Goal: Navigation & Orientation: Find specific page/section

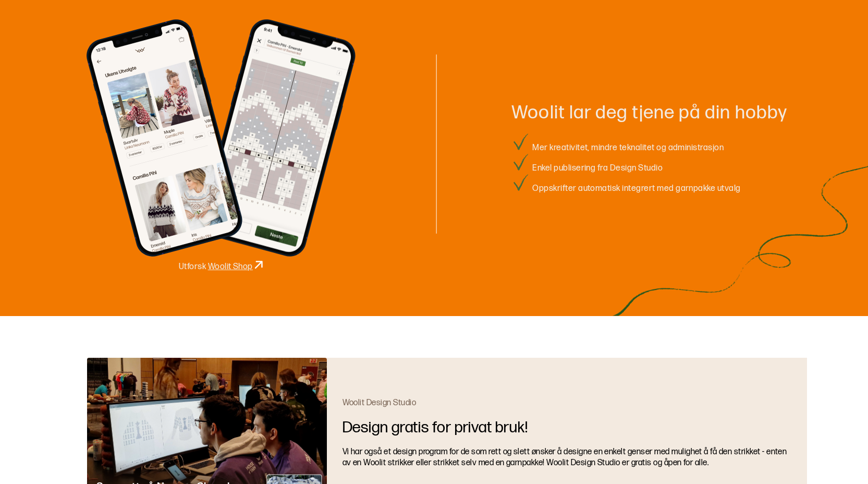
scroll to position [1155, 0]
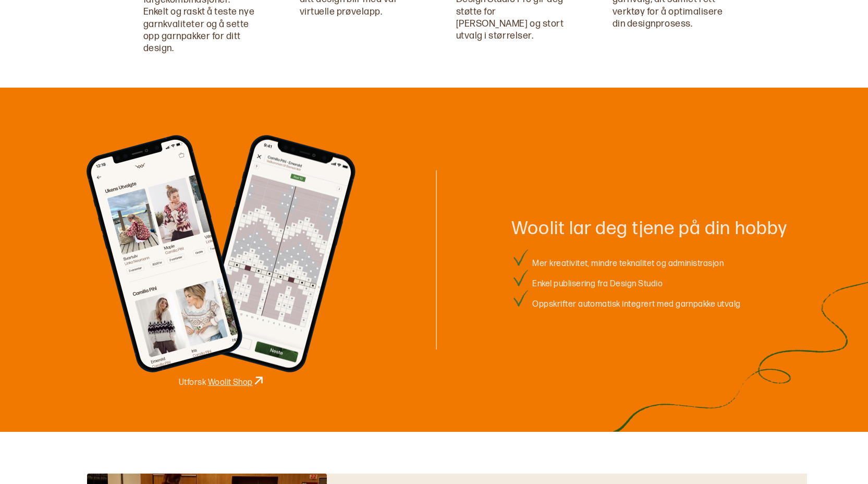
click at [236, 384] on link "Woolit Shop" at bounding box center [230, 382] width 45 height 10
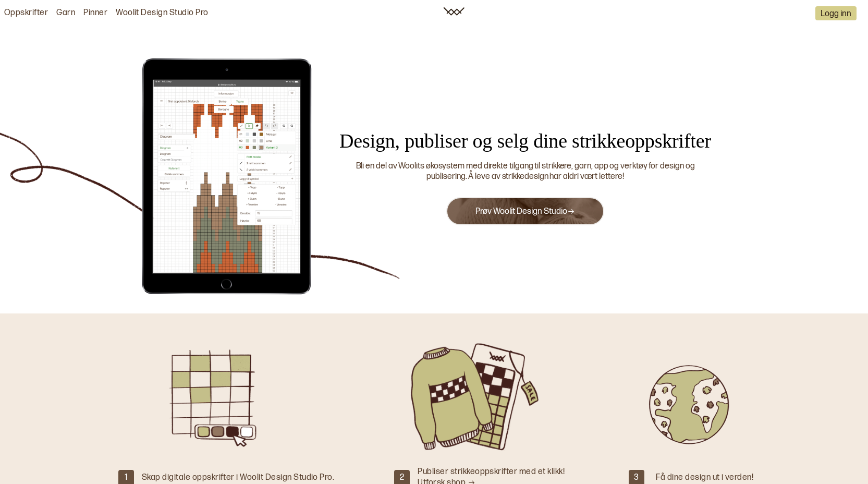
click at [23, 7] on div "Oppskrifter Garn Pinner Woolit Design Studio Pro" at bounding box center [235, 13] width 471 height 24
click at [24, 11] on link "Oppskrifter" at bounding box center [26, 13] width 44 height 11
